Goal: Find specific page/section: Find specific page/section

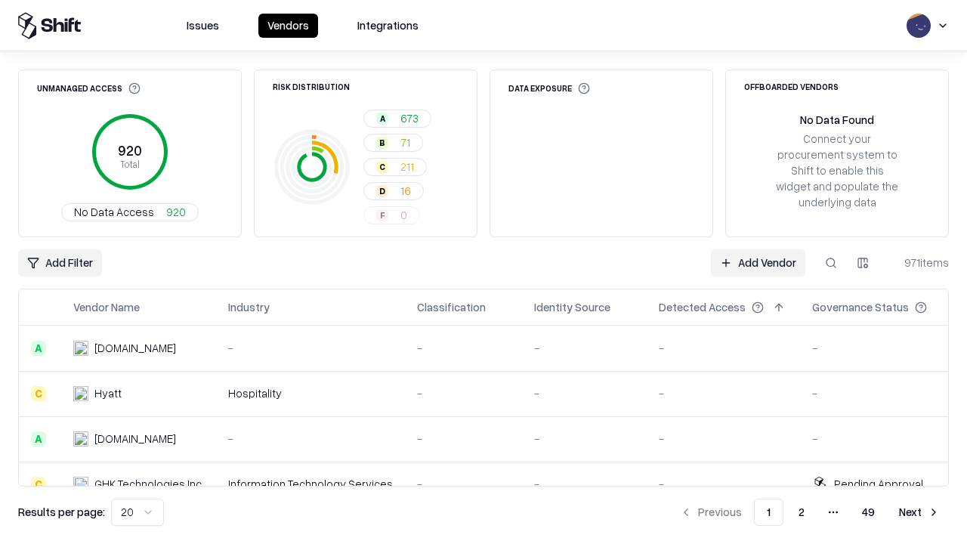
click at [484, 272] on div "Add Filter Add Vendor 971 items" at bounding box center [483, 262] width 931 height 27
click at [60, 263] on html "Issues Vendors Integrations Unmanaged Access 920 Total No Data Access 920 Risk …" at bounding box center [483, 272] width 967 height 544
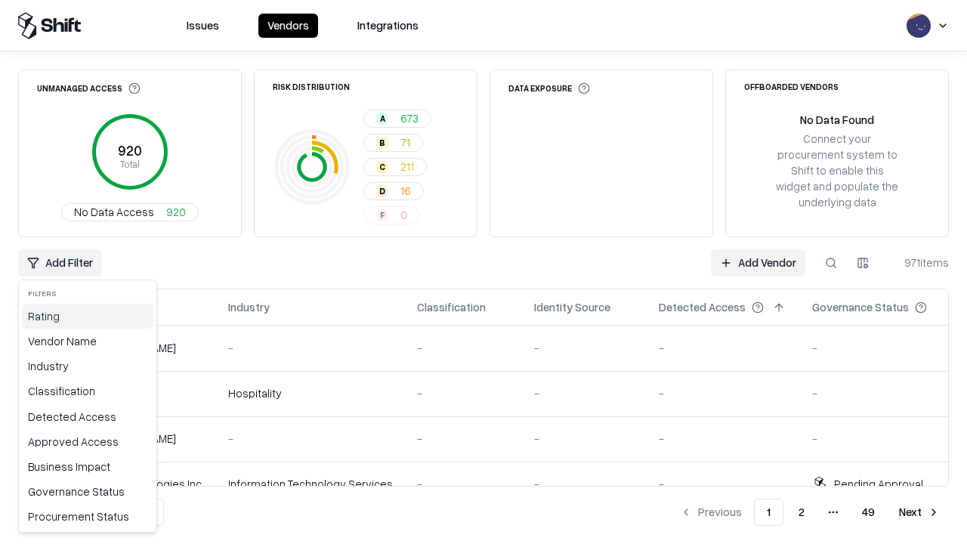
click at [88, 316] on div "Rating" at bounding box center [87, 316] width 131 height 25
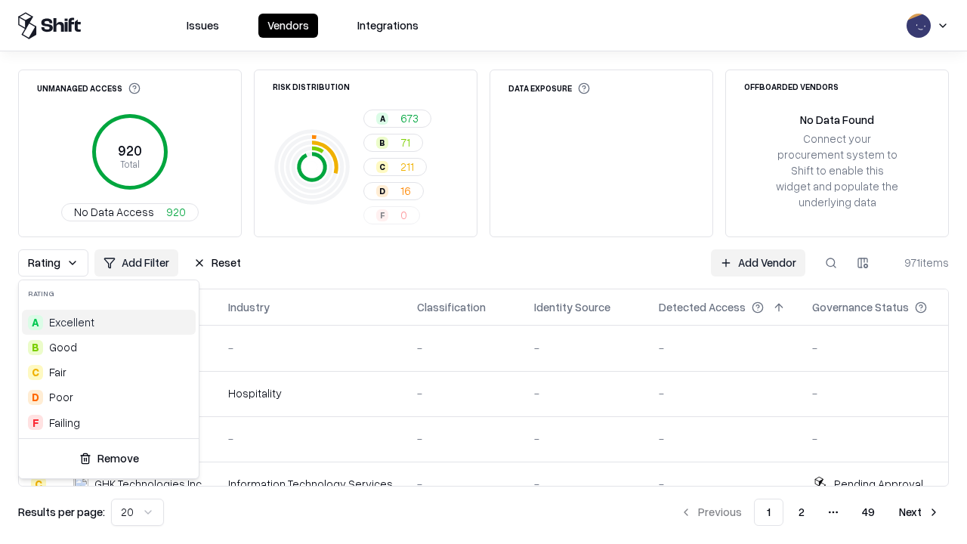
click at [484, 272] on html "Issues Vendors Integrations Unmanaged Access 920 Total No Data Access 920 Risk …" at bounding box center [483, 272] width 967 height 544
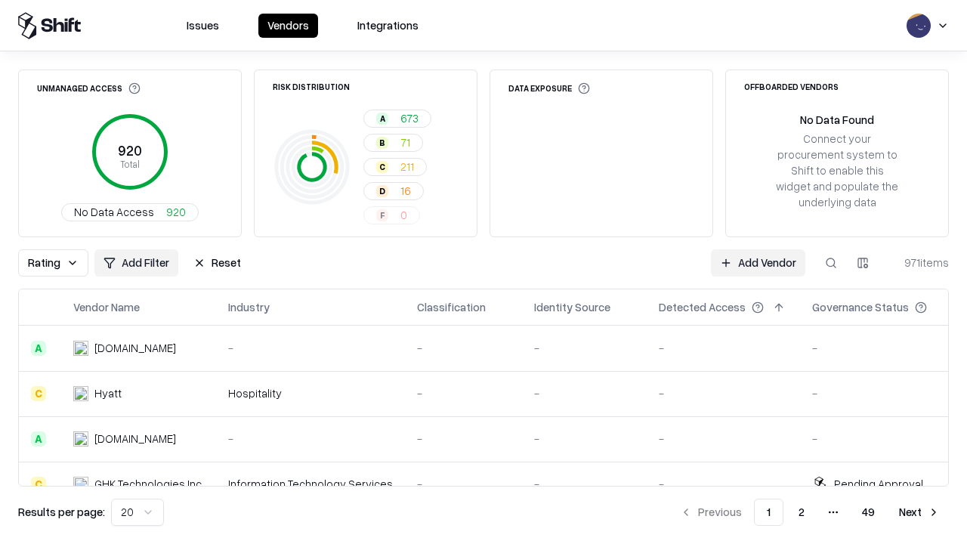
click at [217, 263] on button "Reset" at bounding box center [217, 262] width 66 height 27
click at [484, 272] on div "Add Filter Add Vendor 971 items" at bounding box center [483, 262] width 931 height 27
click at [60, 263] on html "Issues Vendors Integrations Unmanaged Access 920 Total No Data Access 920 Risk …" at bounding box center [483, 272] width 967 height 544
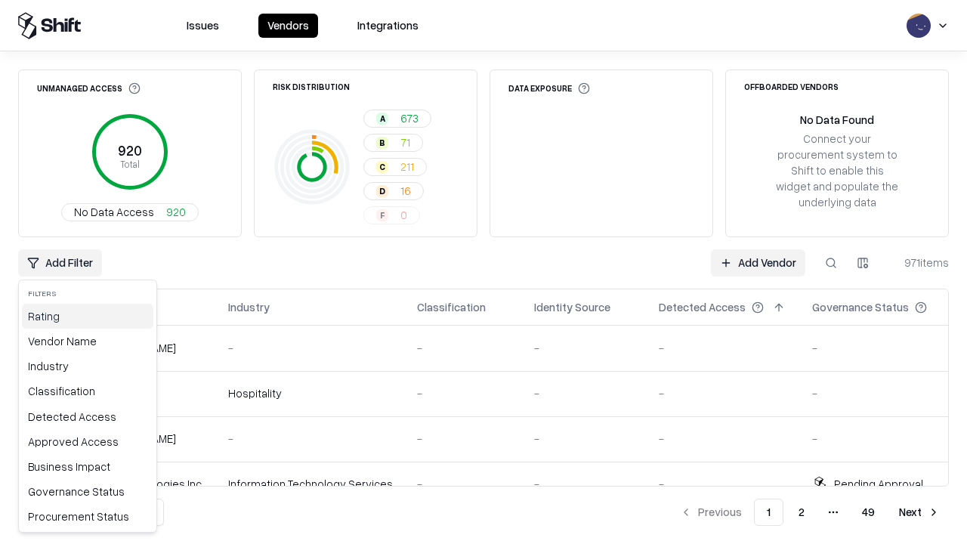
click at [88, 316] on div "Rating" at bounding box center [87, 316] width 131 height 25
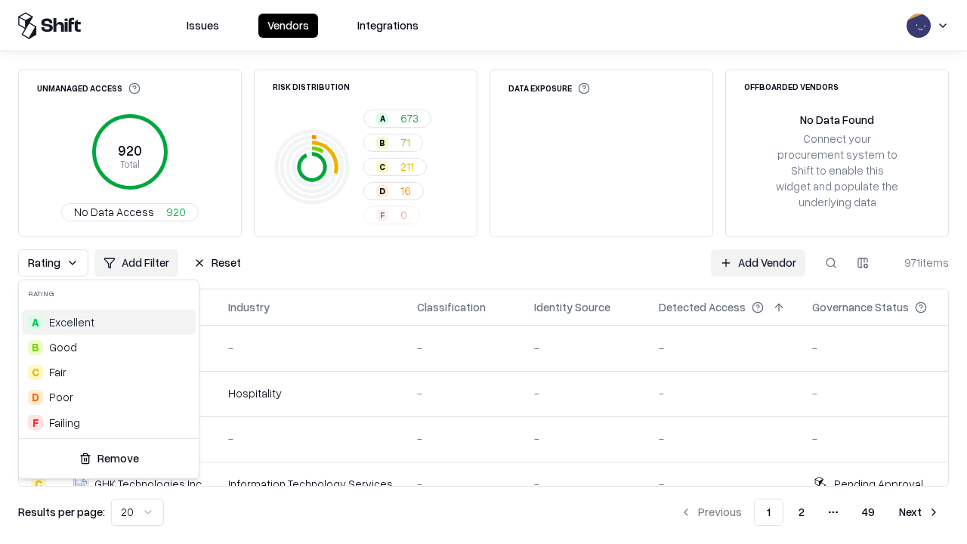
click at [109, 422] on div "F Failing" at bounding box center [109, 422] width 174 height 25
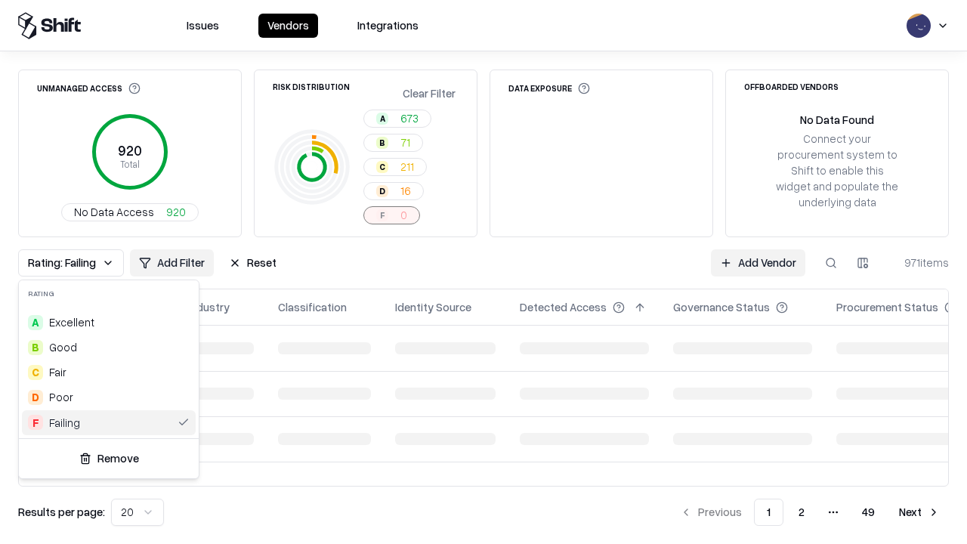
click at [484, 272] on html "Issues Vendors Integrations Unmanaged Access 920 Total No Data Access 920 Risk …" at bounding box center [483, 272] width 967 height 544
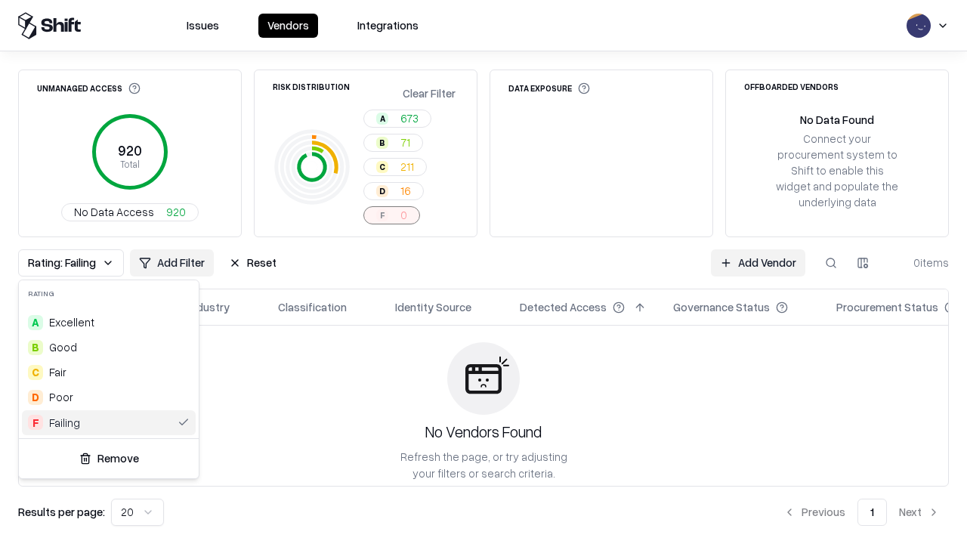
click at [484, 272] on div "Rating: Failing Add Filter Reset Add Vendor 0 items" at bounding box center [483, 262] width 931 height 27
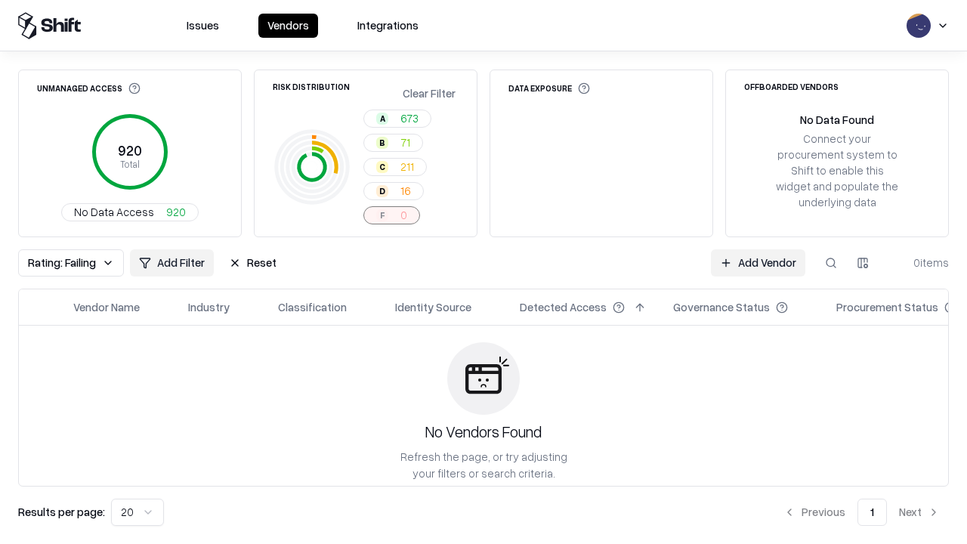
click at [252, 263] on button "Reset" at bounding box center [253, 262] width 66 height 27
click at [484, 272] on div "Add Filter Add Vendor 0 items" at bounding box center [483, 262] width 931 height 27
click at [60, 263] on html "Issues Vendors Integrations Unmanaged Access 920 Total No Data Access 920 Risk …" at bounding box center [483, 272] width 967 height 544
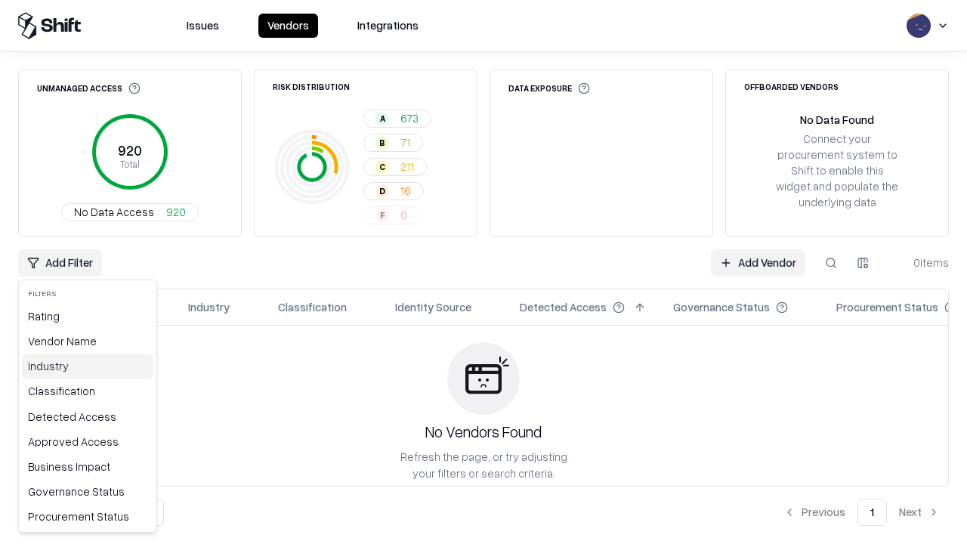
click at [88, 366] on div "Industry" at bounding box center [87, 366] width 131 height 25
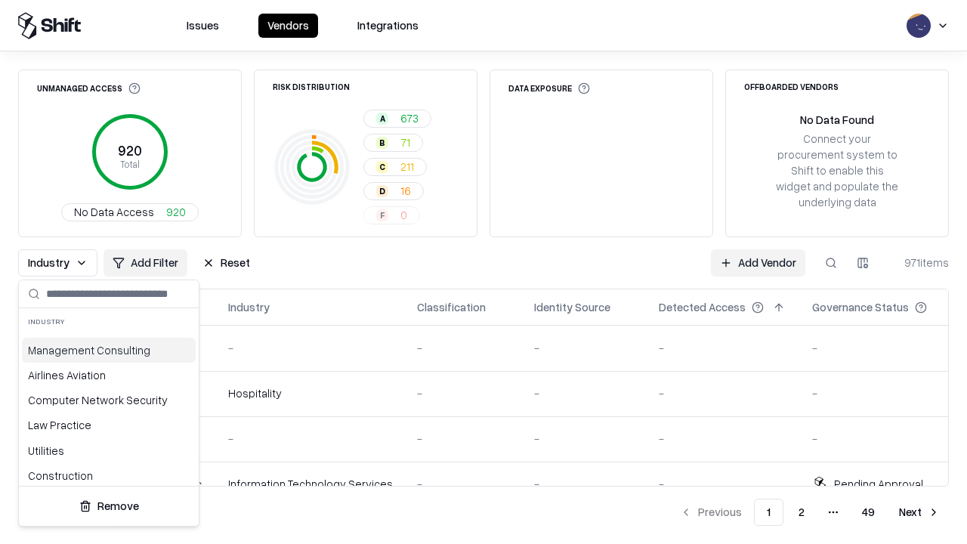
click at [484, 272] on html "Issues Vendors Integrations Unmanaged Access 920 Total No Data Access 920 Risk …" at bounding box center [483, 272] width 967 height 544
click at [226, 263] on button "Reset" at bounding box center [226, 262] width 66 height 27
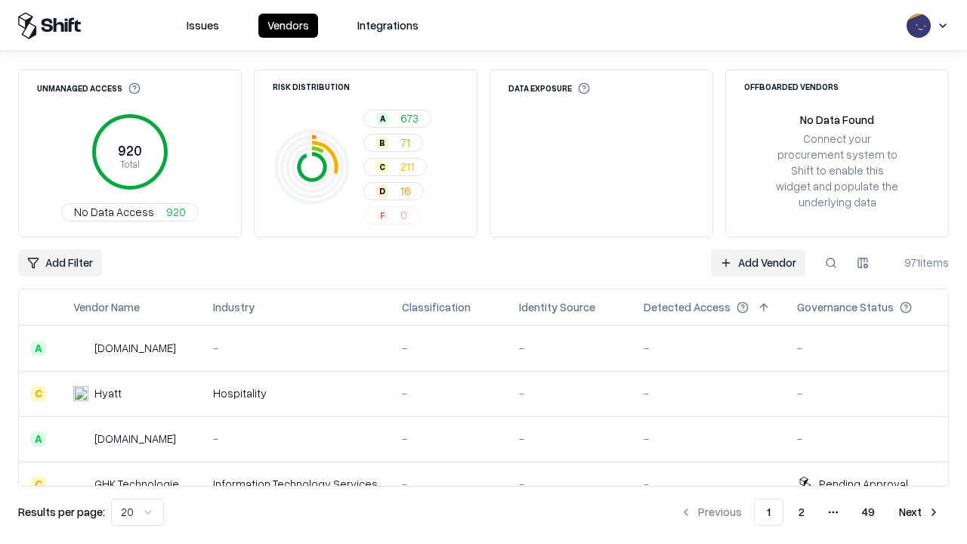
click at [484, 272] on div "Add Filter Add Vendor 971 items" at bounding box center [483, 262] width 931 height 27
click at [60, 263] on html "Issues Vendors Integrations Unmanaged Access 920 Total No Data Access 920 Risk …" at bounding box center [483, 272] width 967 height 544
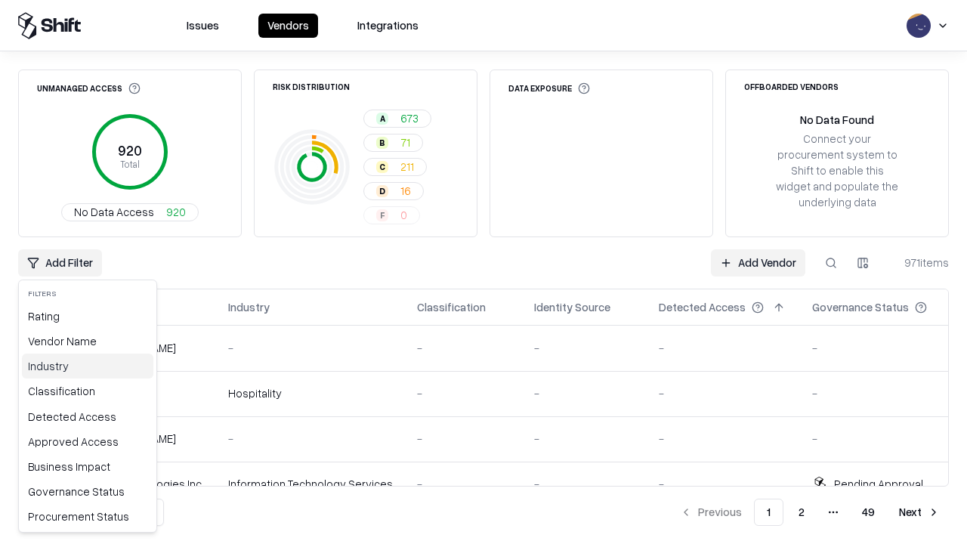
click at [88, 366] on div "Industry" at bounding box center [87, 366] width 131 height 25
